Goal: Find specific page/section: Find specific page/section

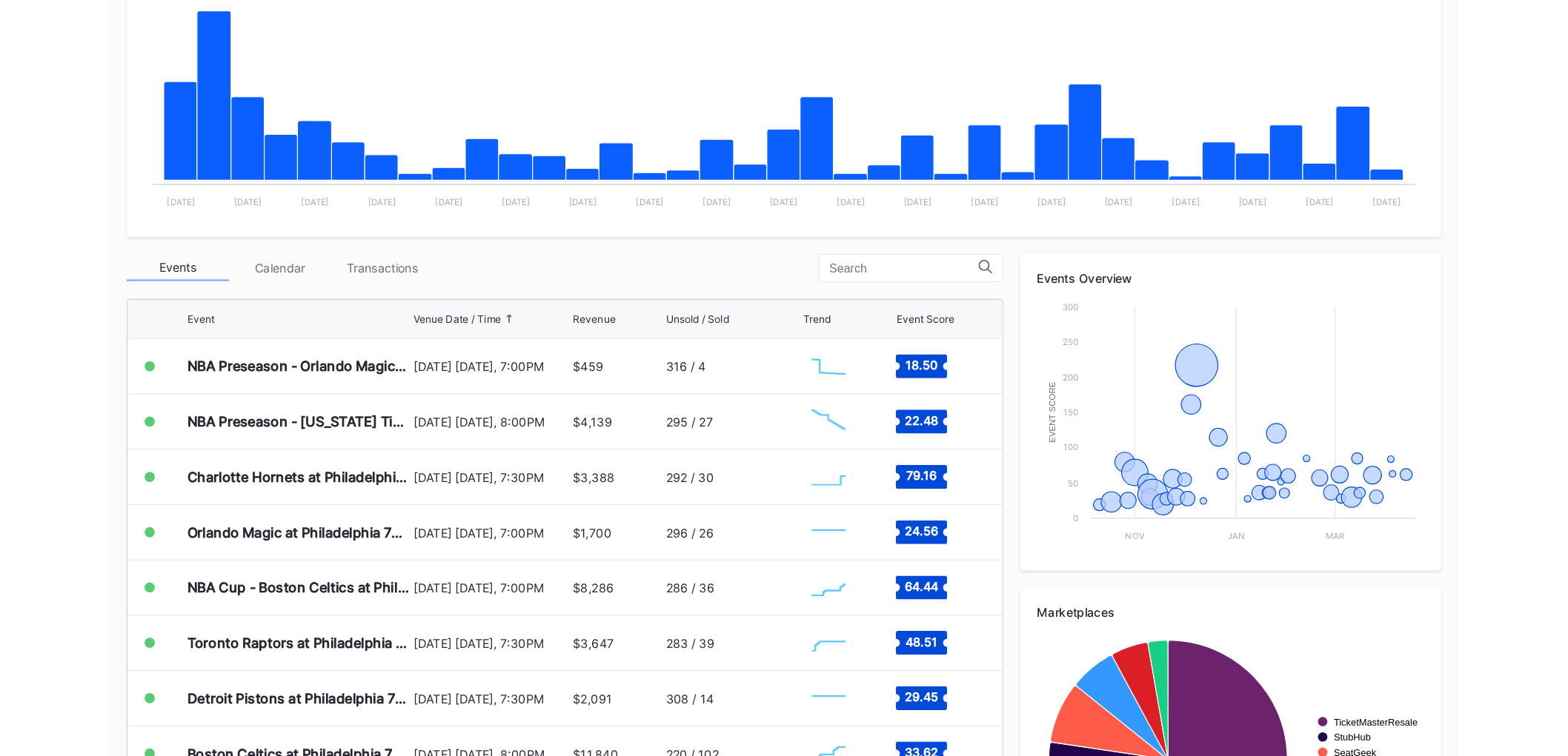
scroll to position [319, 0]
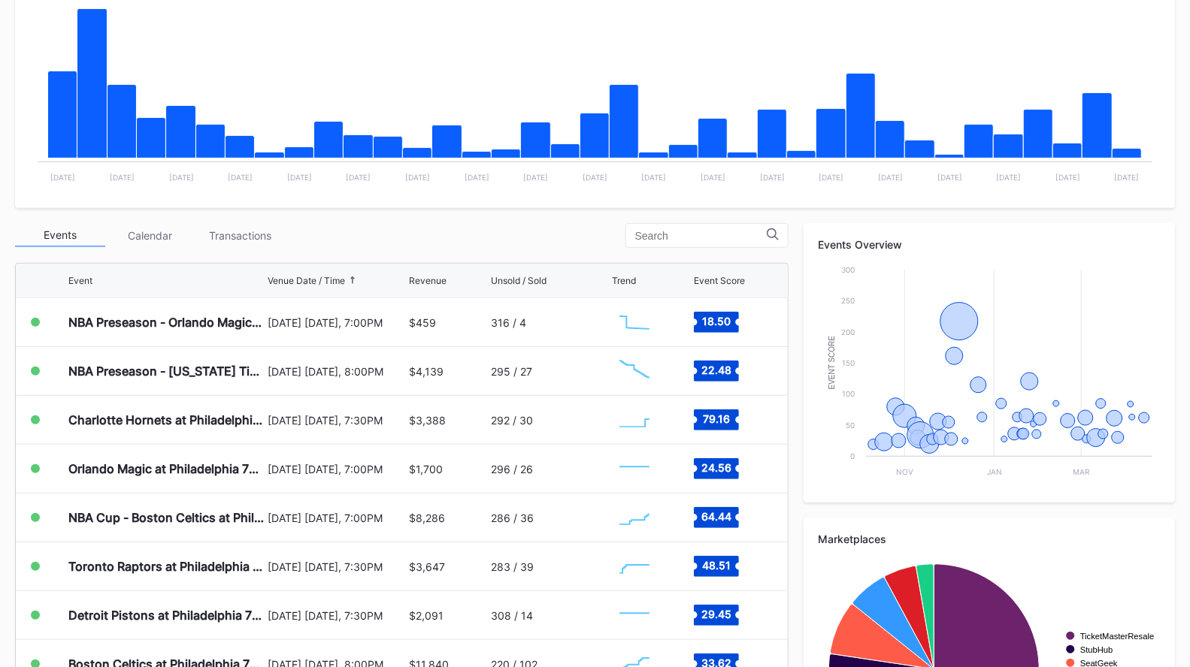
click at [265, 231] on div "Transactions" at bounding box center [240, 235] width 90 height 23
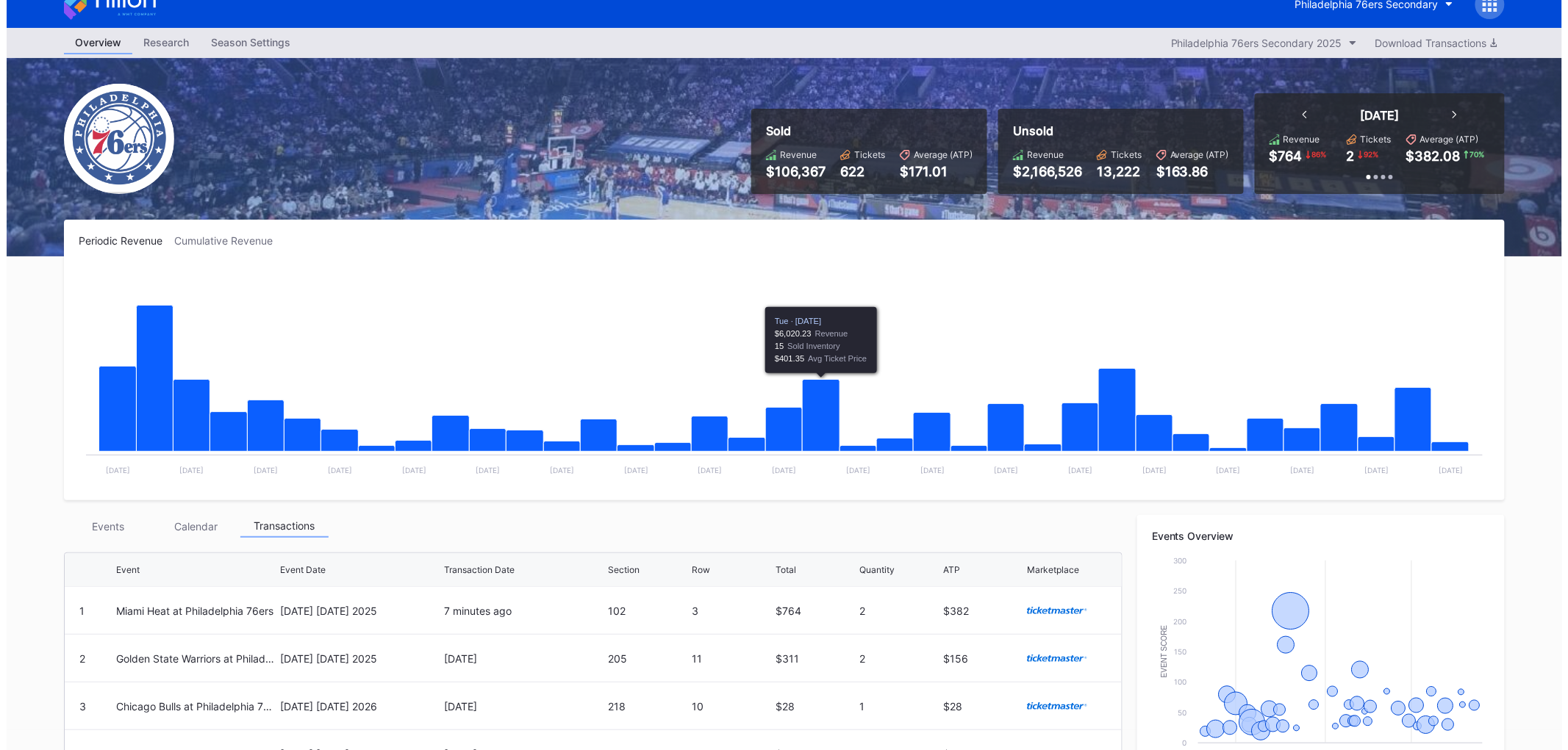
scroll to position [0, 0]
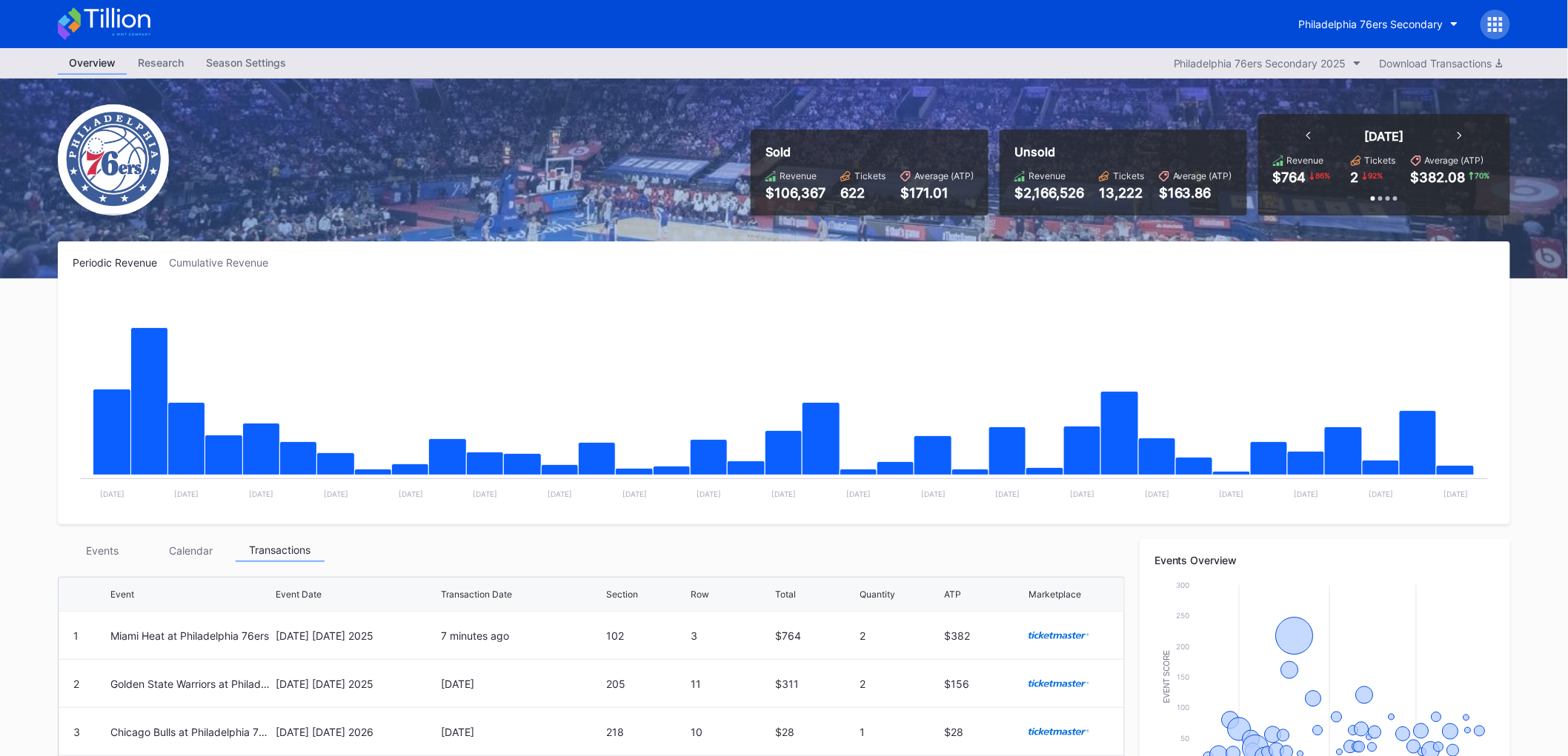
click at [1185, 11] on div "Philadelphia 76ers Secondary" at bounding box center [784, 24] width 1482 height 48
click at [1185, 16] on div at bounding box center [1496, 25] width 30 height 30
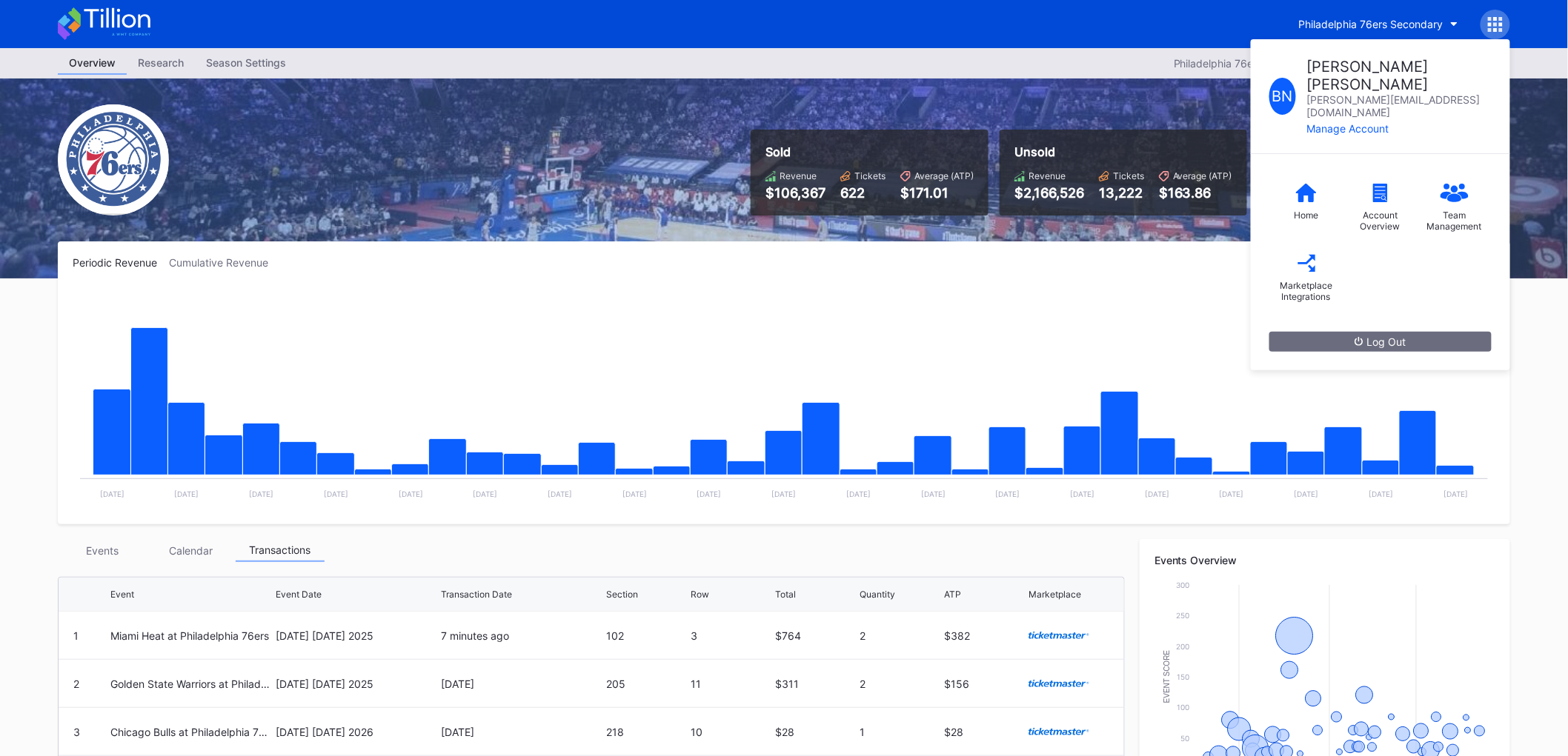
click at [1185, 243] on div "Marketplace Integrations" at bounding box center [1306, 278] width 74 height 70
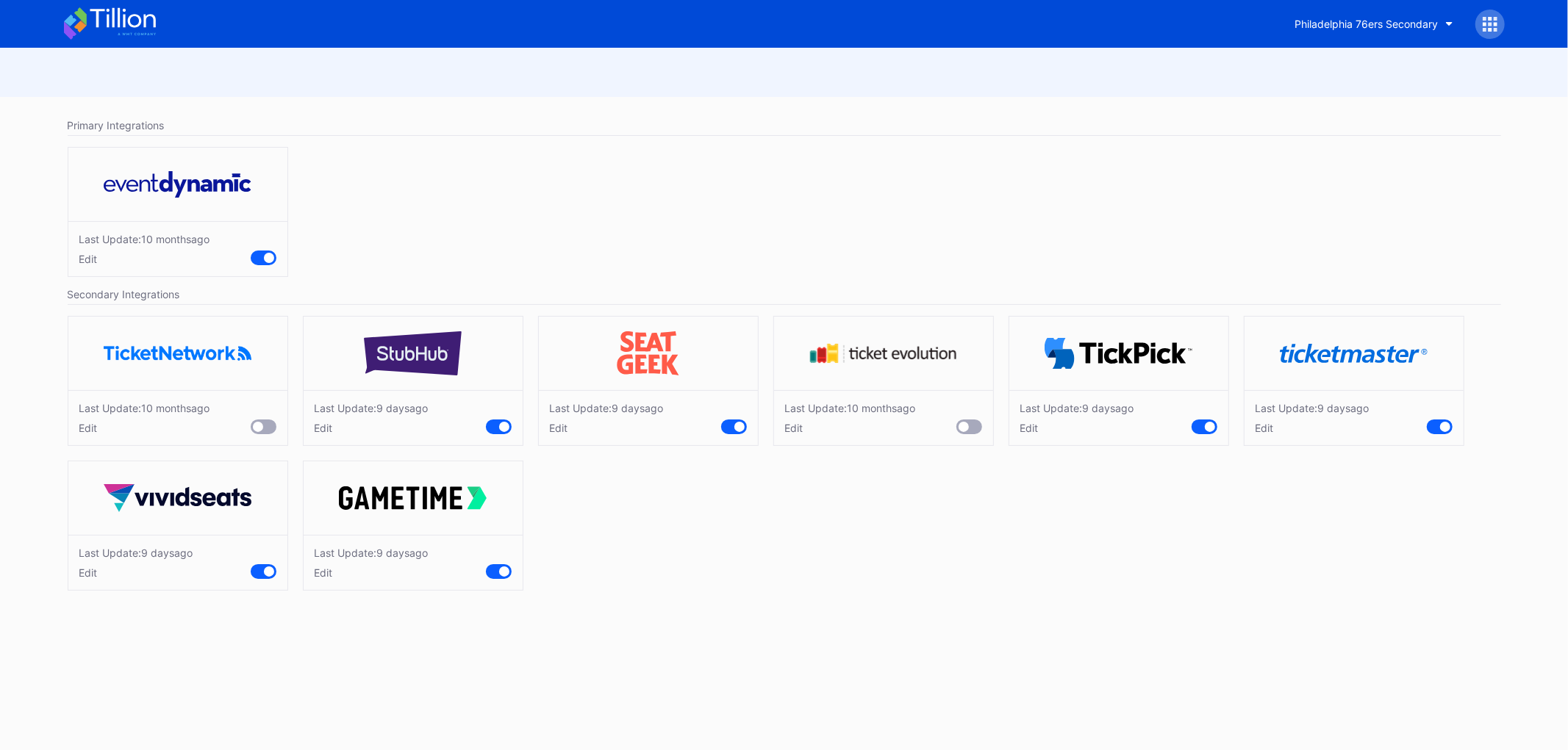
click at [98, 10] on icon at bounding box center [122, 18] width 66 height 20
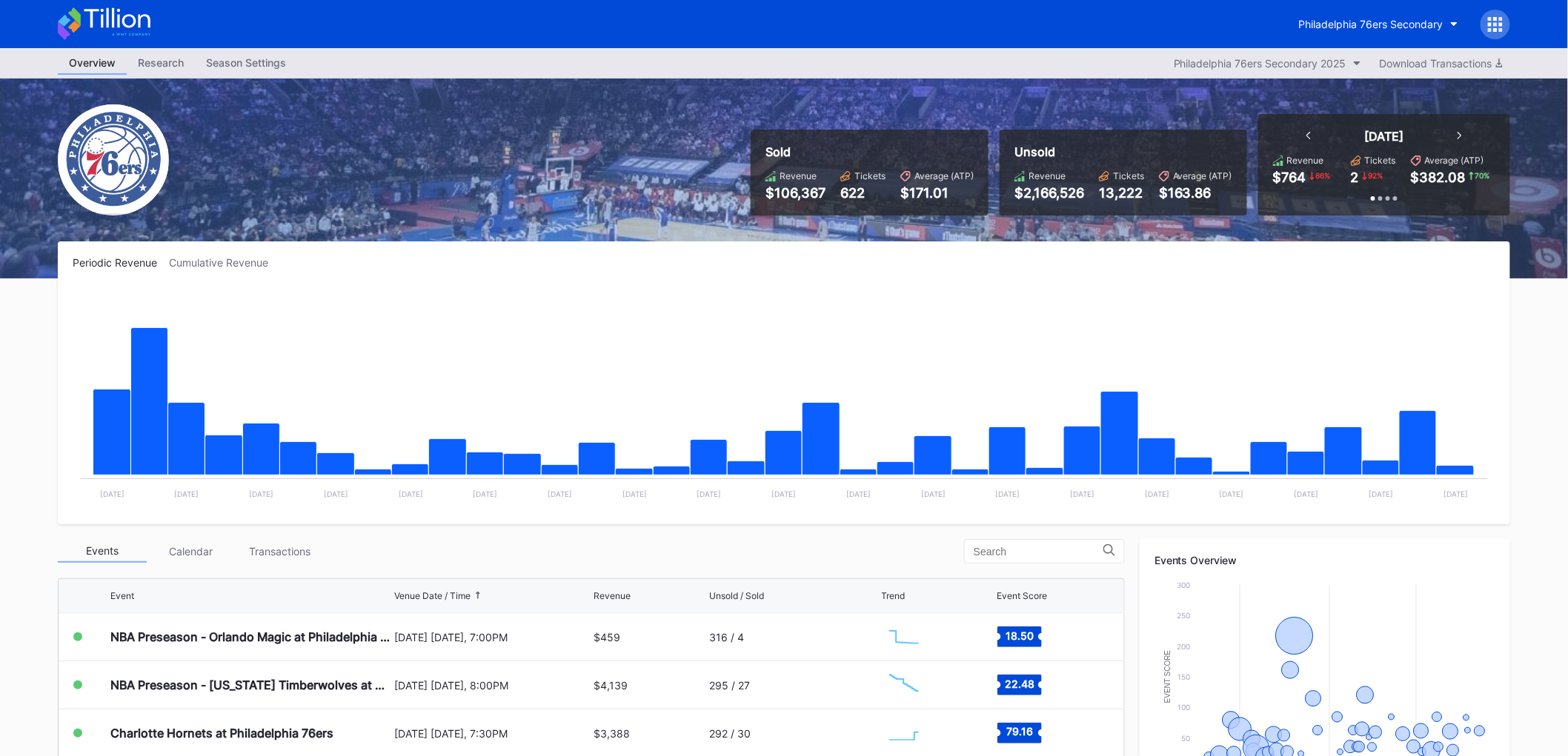
click at [300, 549] on div "Transactions" at bounding box center [280, 551] width 89 height 23
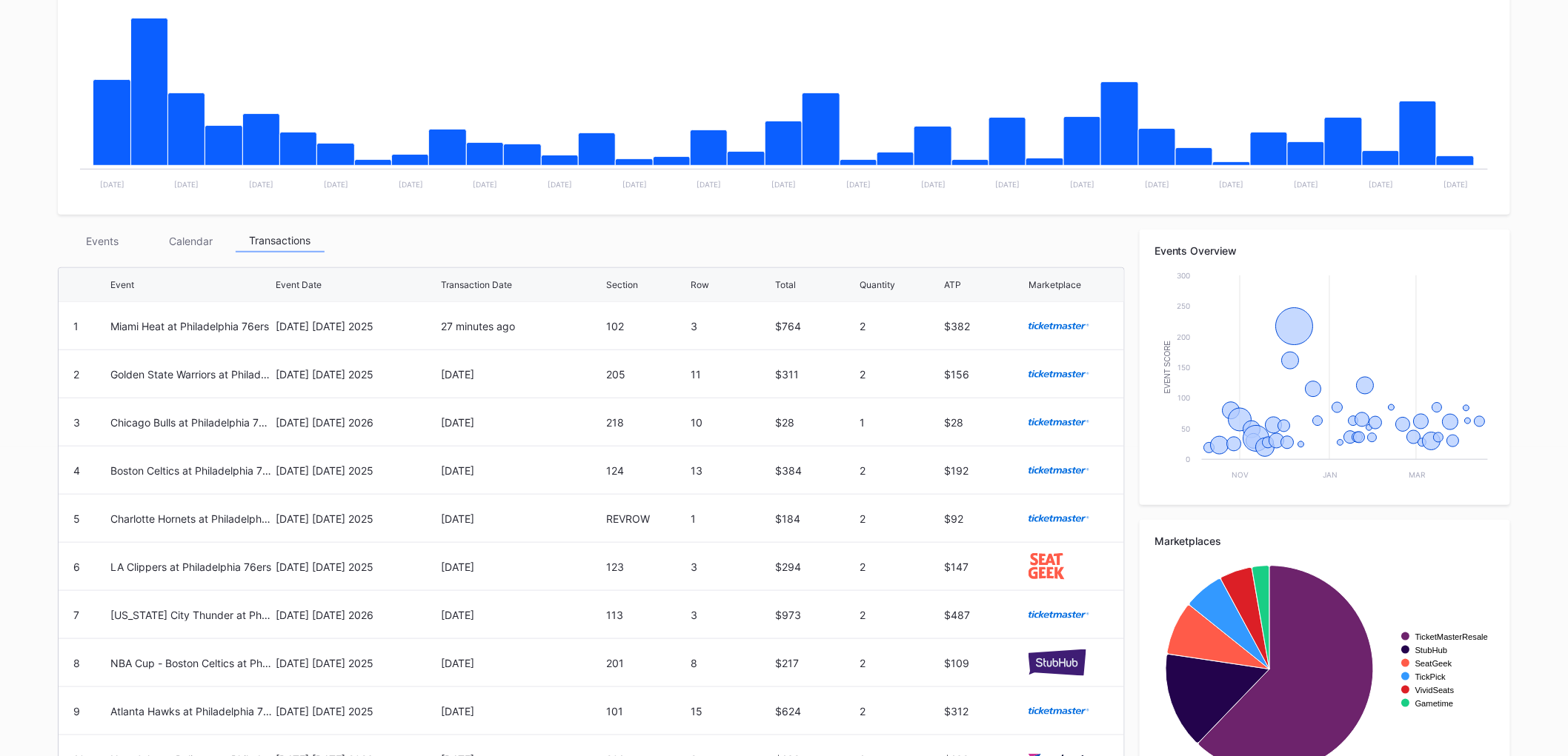
scroll to position [329, 0]
